Goal: Task Accomplishment & Management: Manage account settings

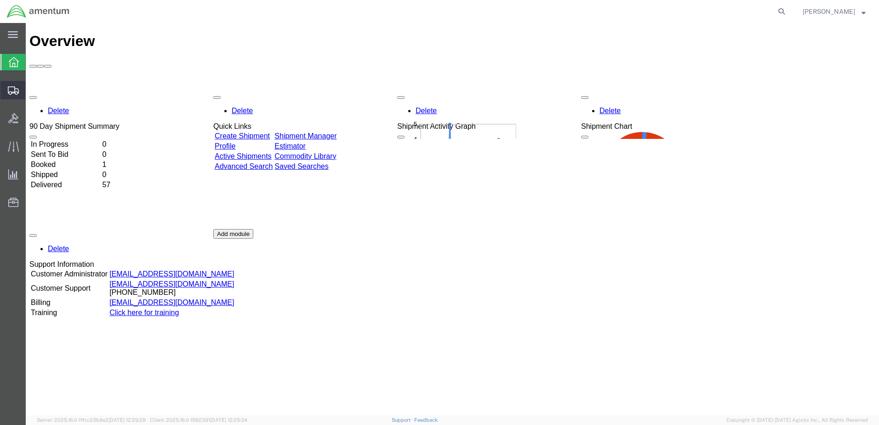
click at [0, 0] on span "Shipment Manager" at bounding box center [0, 0] width 0 height 0
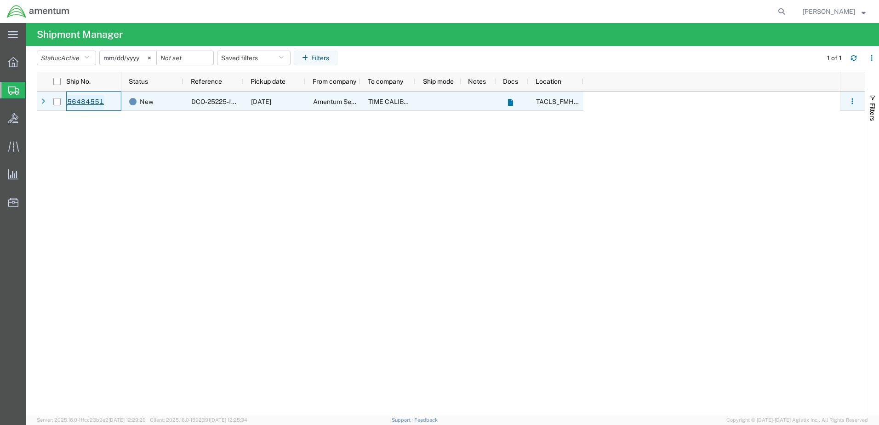
click at [69, 103] on link "56484551" at bounding box center [86, 102] width 38 height 15
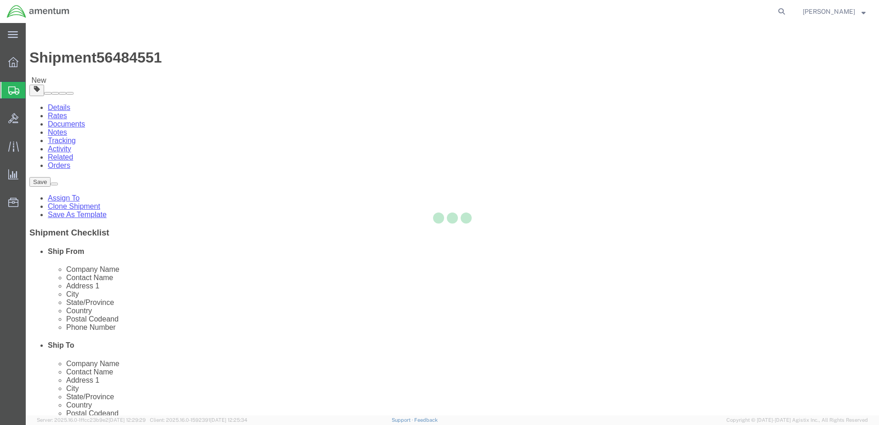
select select "42745"
select select
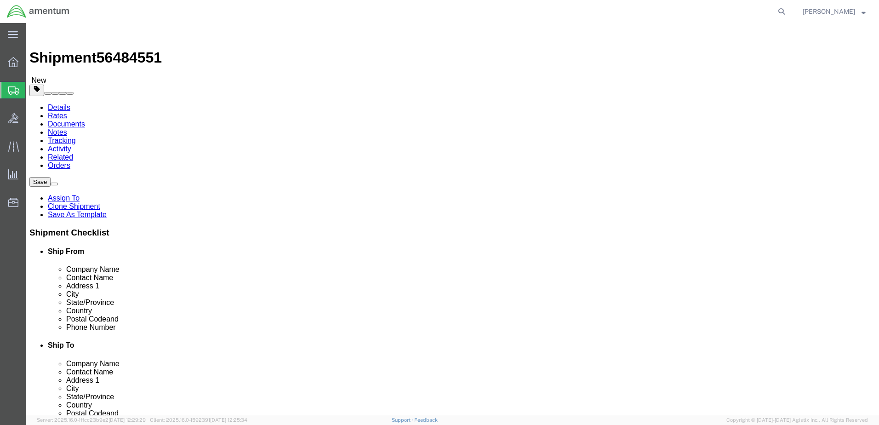
click span "Product Name"
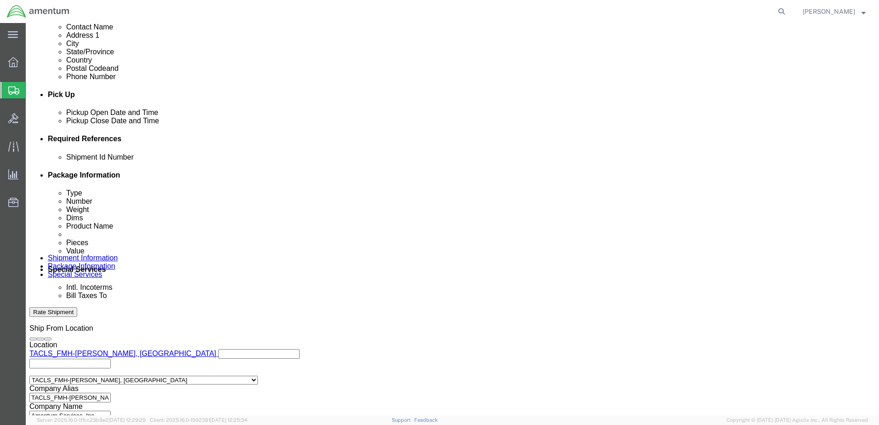
scroll to position [294, 0]
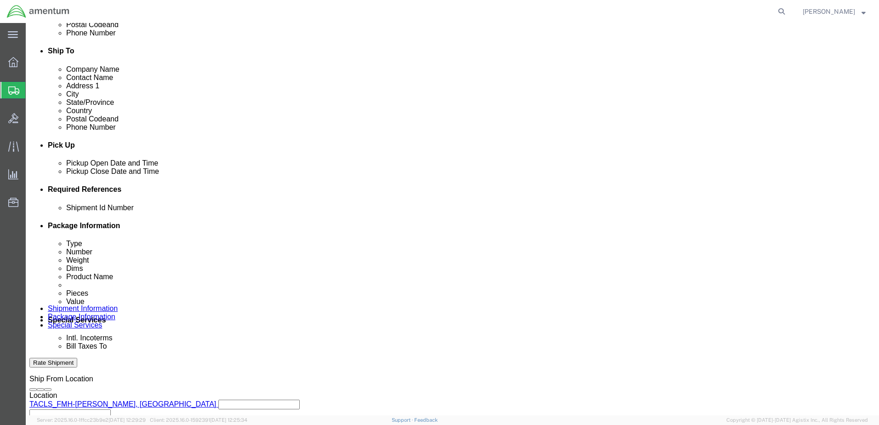
click icon
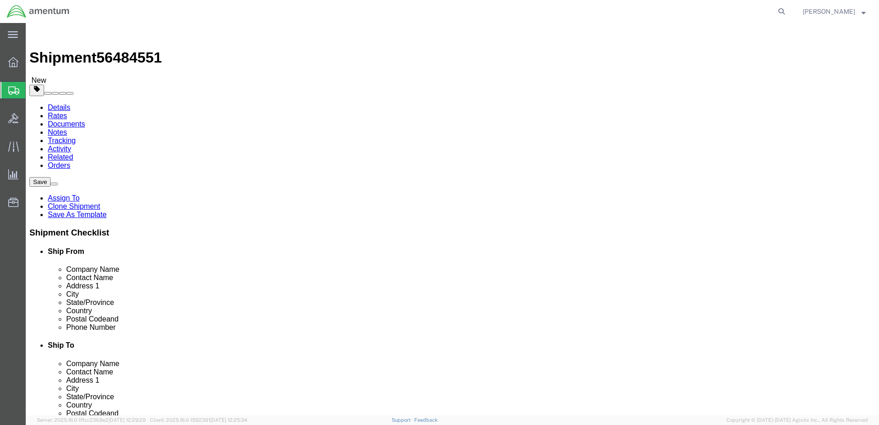
click select "Select BCK Boxes Bale(s) Basket(s) Bolt(s) Bottle(s) Buckets Bulk Bundle(s) Can…"
select select "YRPK"
click select "Select BCK Boxes Bale(s) Basket(s) Bolt(s) Bottle(s) Buckets Bulk Bundle(s) Can…"
click button "Rate Shipment"
click dd
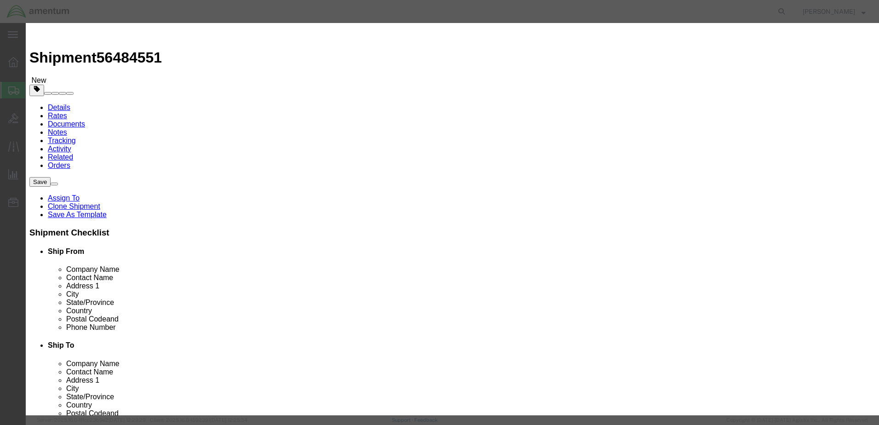
click input "text"
type input "1"
click button "Save & Close"
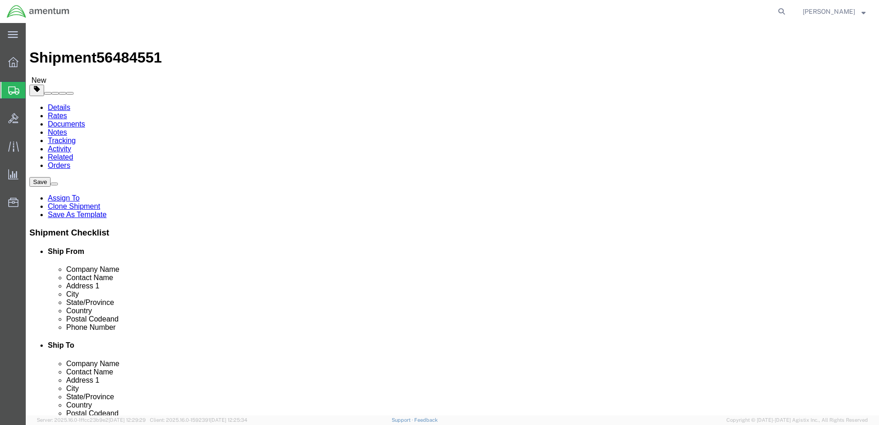
click button "Rate Shipment"
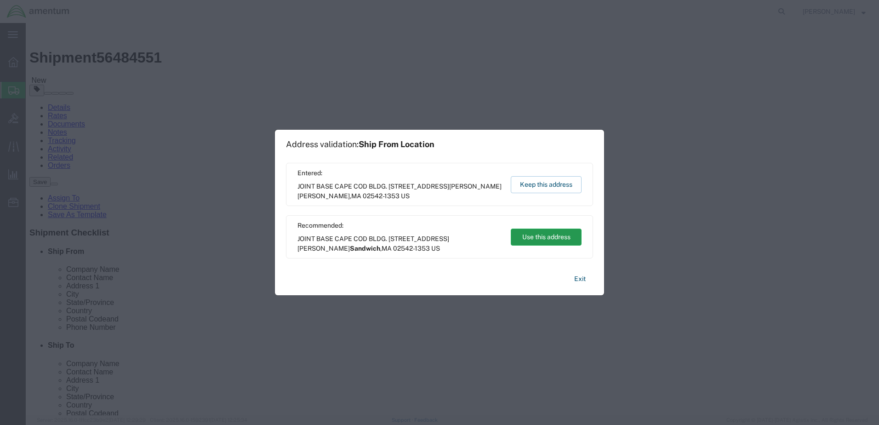
click at [548, 236] on button "Use this address" at bounding box center [546, 237] width 71 height 17
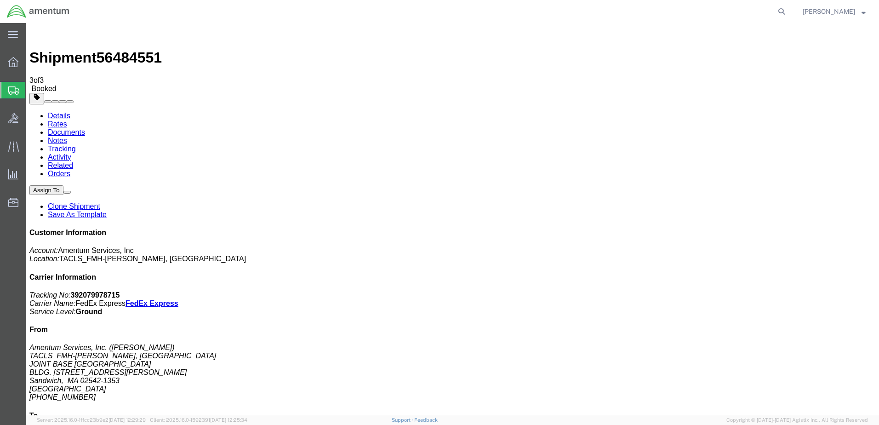
click at [73, 161] on link "Related" at bounding box center [60, 165] width 25 height 8
click at [61, 112] on link "Details" at bounding box center [59, 116] width 23 height 8
click button "button"
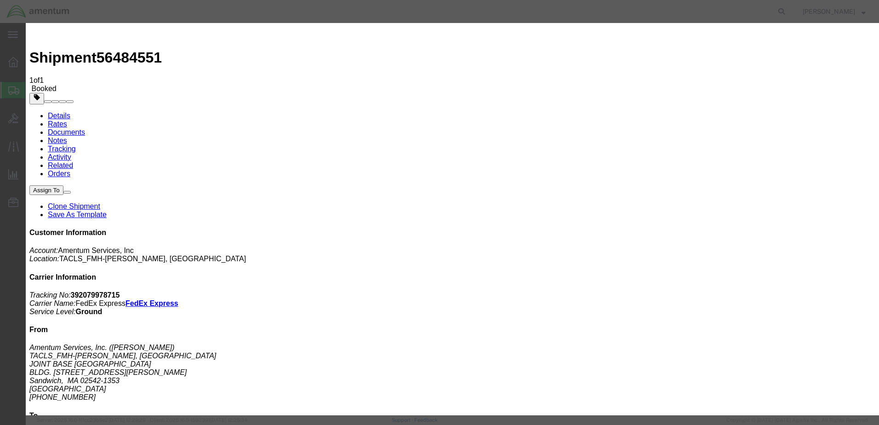
click div "Aug 13 2025 1:32 PM"
click input "1:32 PM"
drag, startPoint x: 227, startPoint y: 257, endPoint x: 233, endPoint y: 256, distance: 6.0
click input "16:32 PM"
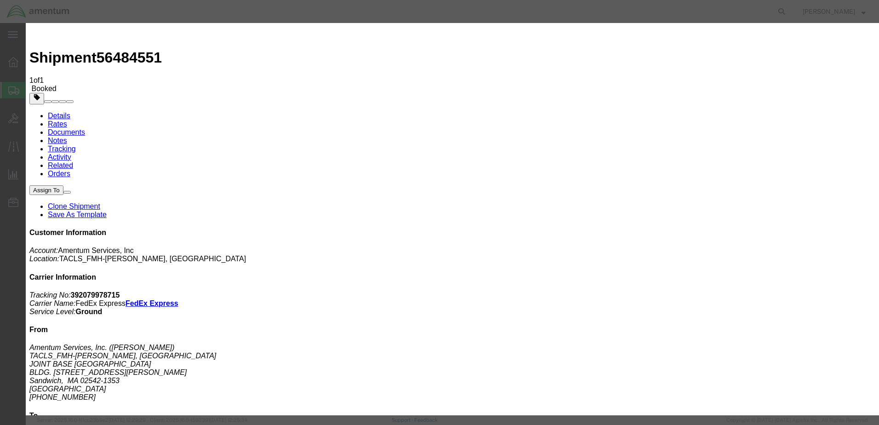
click input "16:32 PM"
click button "Apply"
click div "Aug 14 2025 4:32 PM"
drag, startPoint x: 223, startPoint y: 256, endPoint x: 230, endPoint y: 256, distance: 6.9
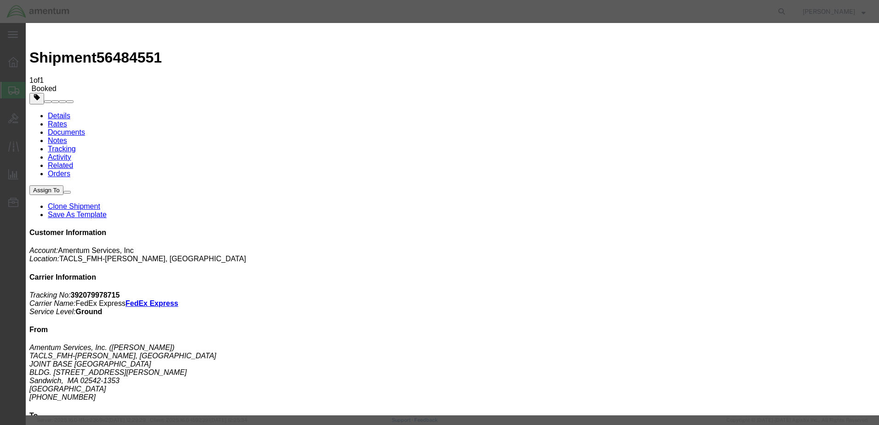
click input "4:32 PM"
type input "4:00 PM"
click button "Apply"
click div "Aug 14 2025 5:32 PM"
type input "4:00 PM"
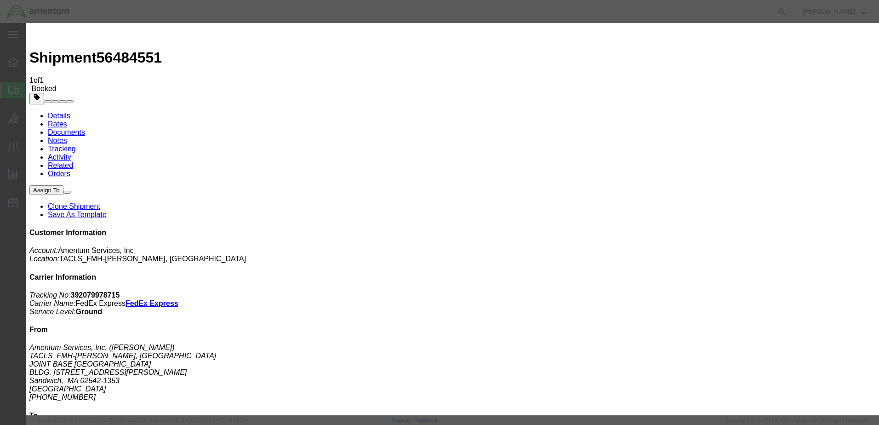
click button "Apply"
click div "Aug 14 2025 4:00 PM"
click input "9:00 PM"
type input "9:00 AM"
click button "Apply"
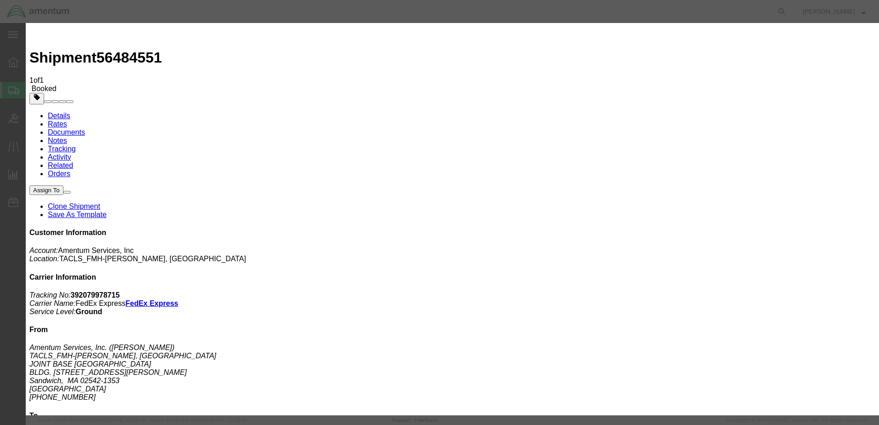
click div "Aug 14 2025 5:32 PM"
click button "Apply"
click button "Save"
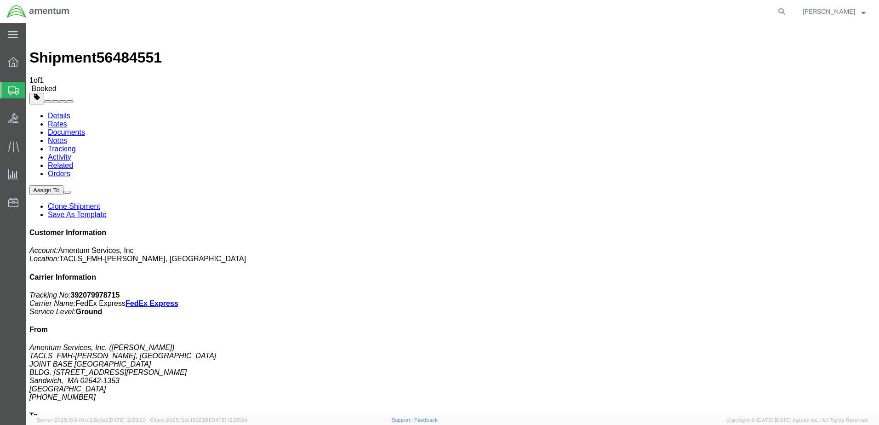
click button "Close"
